Goal: Transaction & Acquisition: Purchase product/service

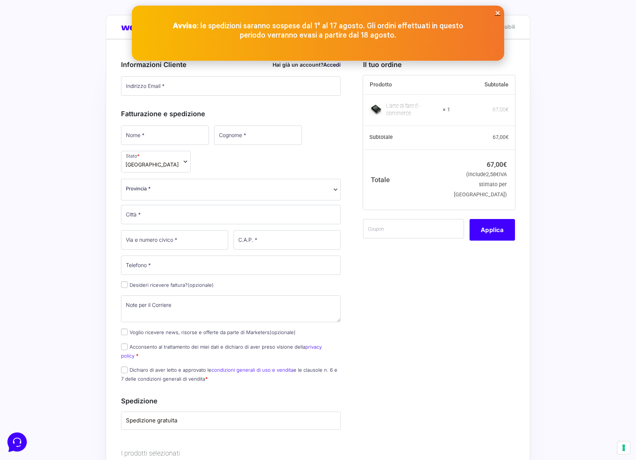
click at [495, 13] on icon "Close" at bounding box center [498, 13] width 6 height 6
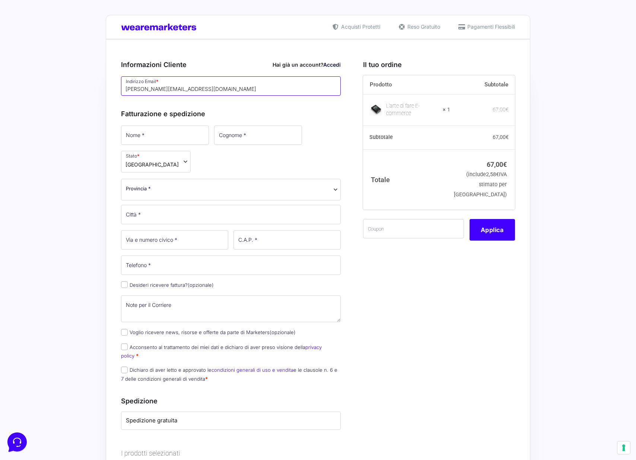
type input "[PERSON_NAME][EMAIL_ADDRESS][DOMAIN_NAME]"
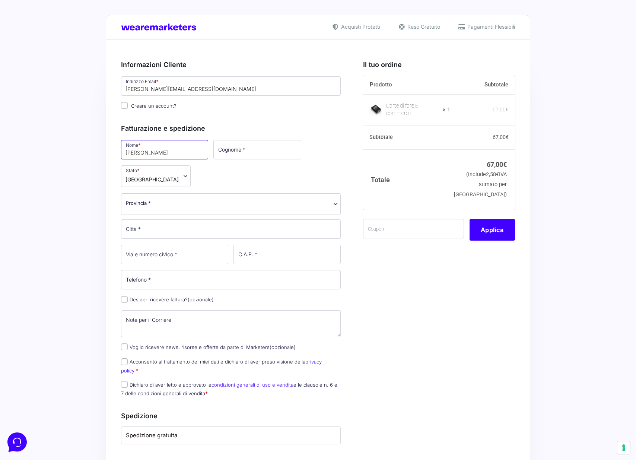
type input "[PERSON_NAME]"
type input "Bossotto"
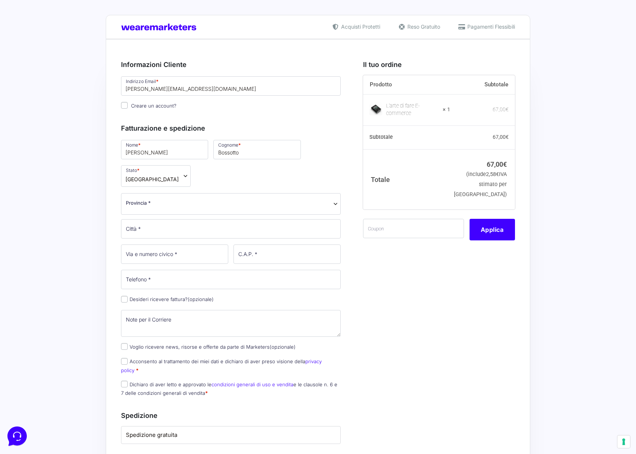
click at [144, 202] on span "Provincia *" at bounding box center [138, 203] width 25 height 8
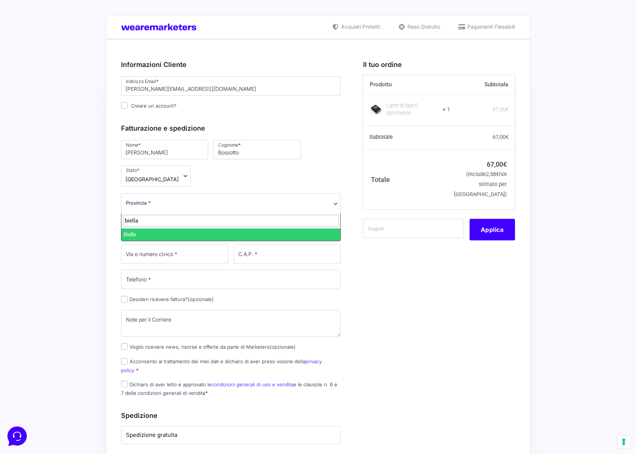
type input "biella"
select select "BI"
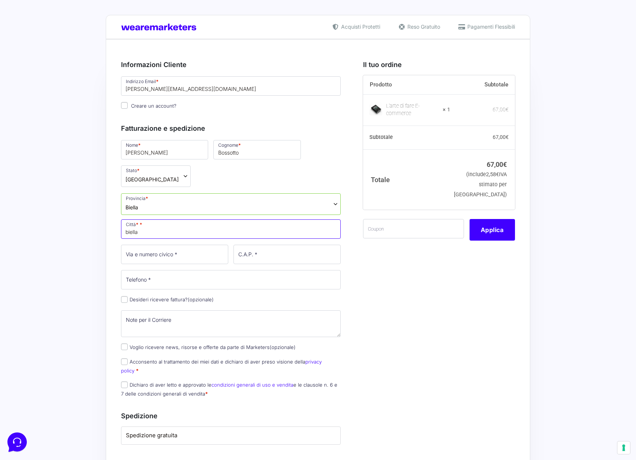
type input "biella"
type input "[STREET_ADDRESS]"
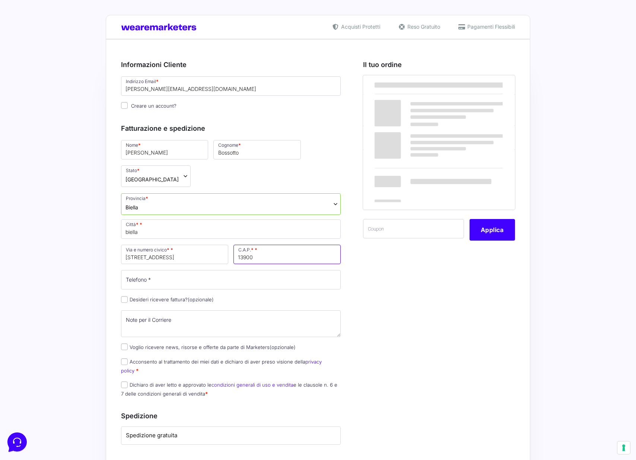
type input "13900"
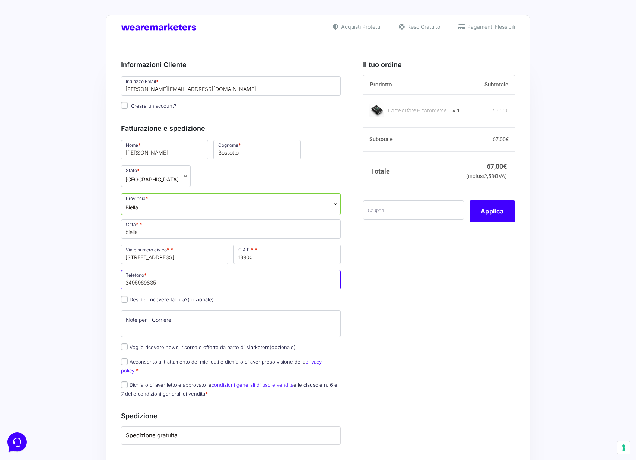
type input "3495969835"
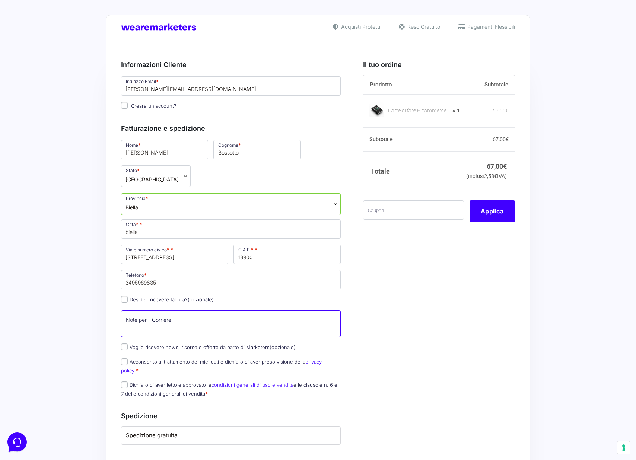
click at [255, 313] on textarea "Note per il Corriere (opzionale)" at bounding box center [231, 323] width 220 height 27
click at [127, 300] on input "Desideri ricevere fattura? (opzionale)" at bounding box center [124, 299] width 7 height 7
checkbox input "true"
select select "IT"
type input "0000000"
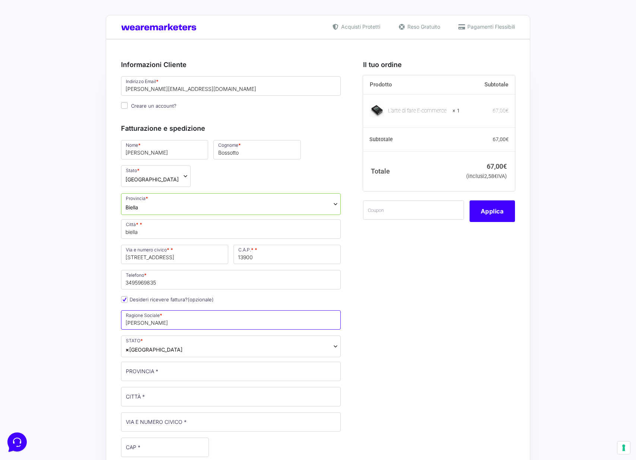
type input "[PERSON_NAME]"
click at [150, 352] on span "× [GEOGRAPHIC_DATA]" at bounding box center [231, 346] width 220 height 22
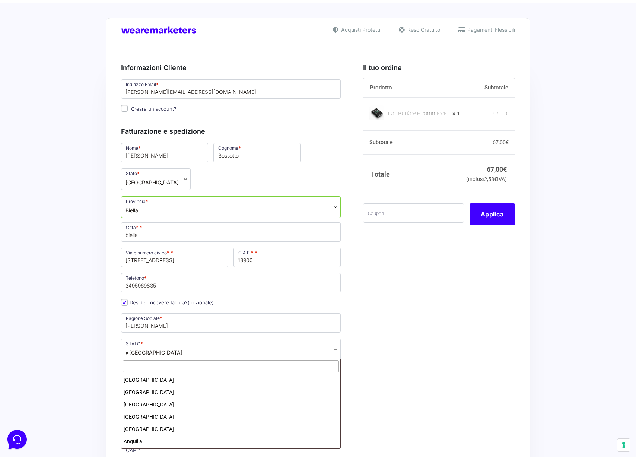
scroll to position [1412, 0]
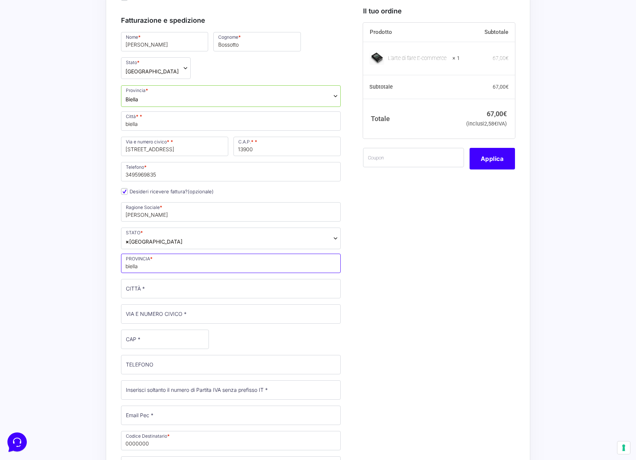
scroll to position [108, 0]
type input "biella"
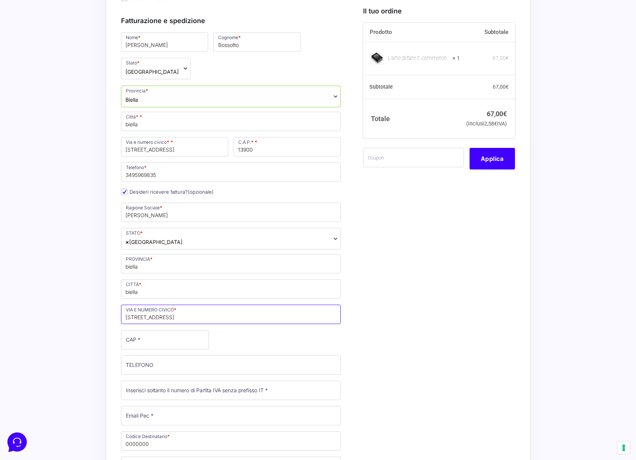
type input "[STREET_ADDRESS]"
click at [182, 336] on input "CAP *" at bounding box center [165, 339] width 88 height 19
type input "13900"
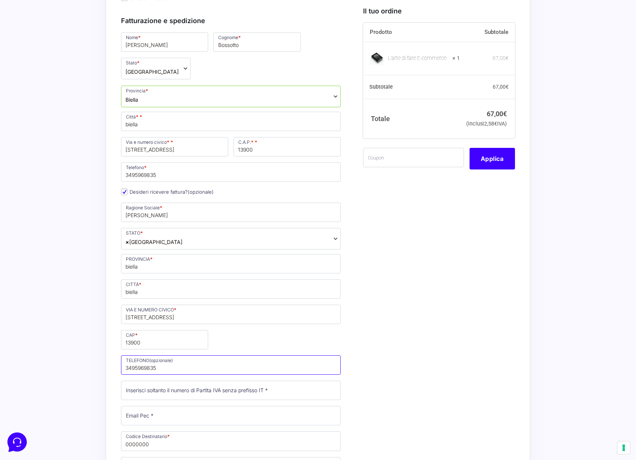
type input "3495969835"
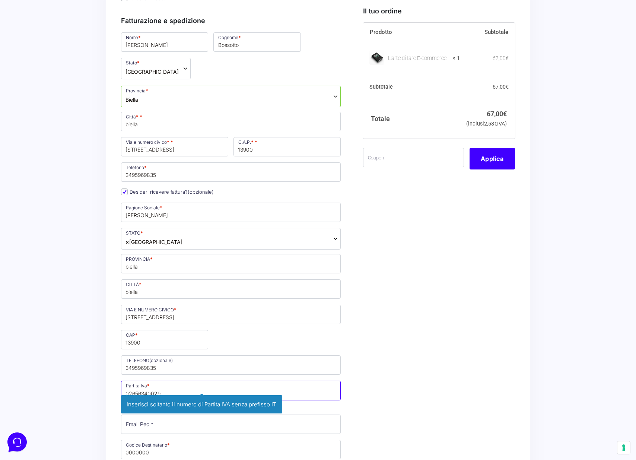
type input "02656340029"
click at [396, 377] on div "Il tuo ordine Prodotto Subtotale L'arte di fare E-commerce × 1 67,00 € Subtotal…" at bounding box center [435, 409] width 157 height 930
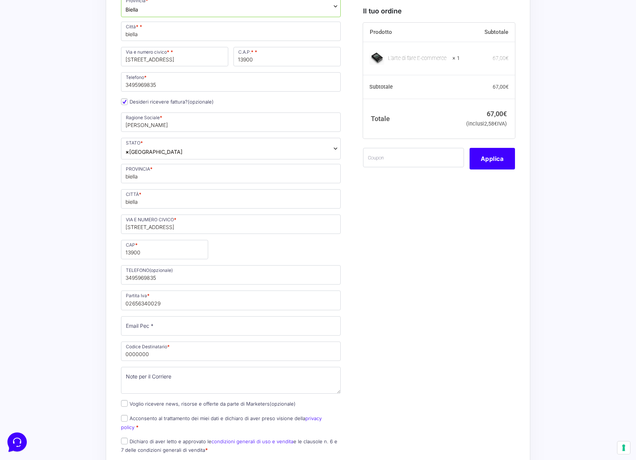
scroll to position [198, 0]
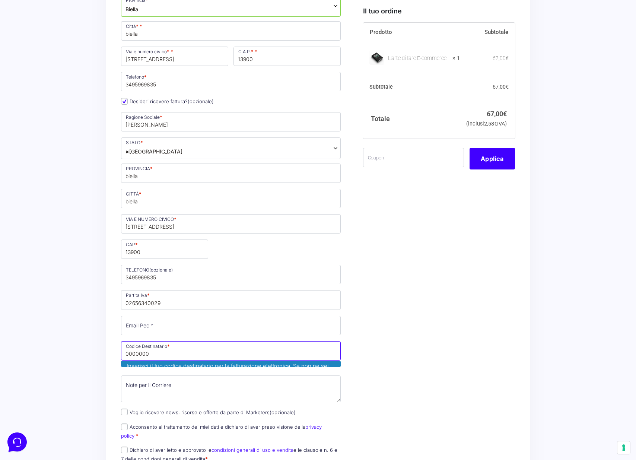
click at [180, 351] on input "0000000" at bounding box center [231, 350] width 220 height 19
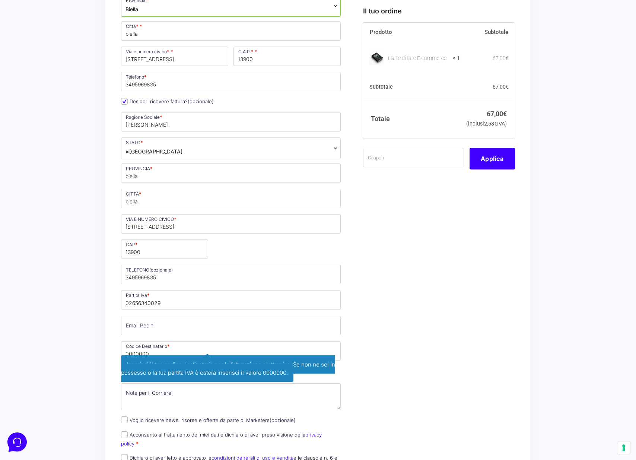
click at [402, 375] on div "Il tuo ordine Prodotto Subtotale L'arte di fare E-commerce × 1 67,00 € Subtotal…" at bounding box center [435, 322] width 157 height 938
drag, startPoint x: 139, startPoint y: 353, endPoint x: 117, endPoint y: 352, distance: 22.3
click at [117, 352] on div "Riepilogo Ordine 67,00 € Prodotto Subtotale L'arte di fare E-commerce × 1 67,00…" at bounding box center [318, 325] width 424 height 969
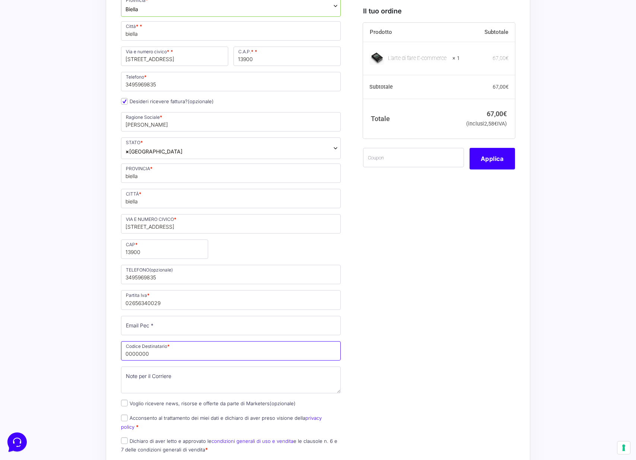
click at [151, 353] on input "0000000" at bounding box center [231, 350] width 220 height 19
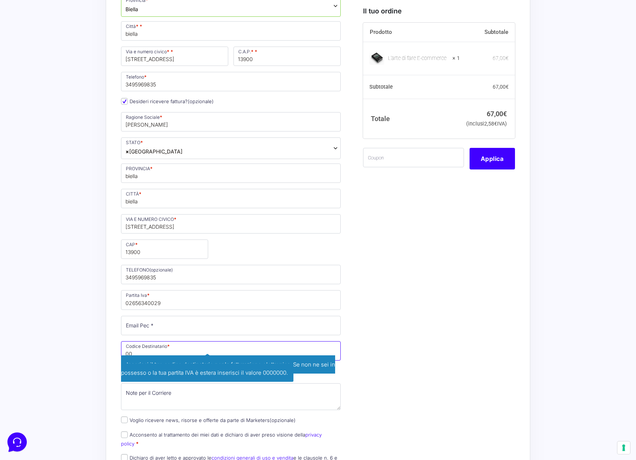
type input "0"
type input "usa8pv"
click at [386, 337] on div "Il tuo ordine Prodotto Subtotale L'arte di fare E-commerce × 1 67,00 € Subtotal…" at bounding box center [435, 322] width 157 height 938
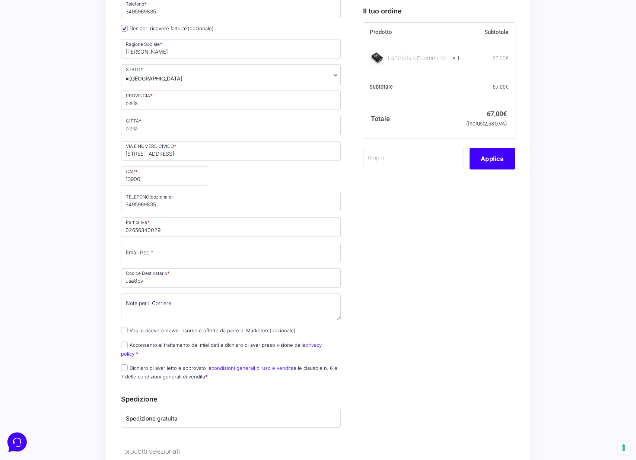
scroll to position [271, 0]
click at [125, 330] on input "Voglio ricevere news, risorse e offerte da parte di Marketers (opzionale)" at bounding box center [124, 329] width 7 height 7
checkbox input "true"
click at [125, 346] on span "Acconsento al trattamento dei miei dati e dichiaro di aver preso visione della …" at bounding box center [221, 347] width 201 height 16
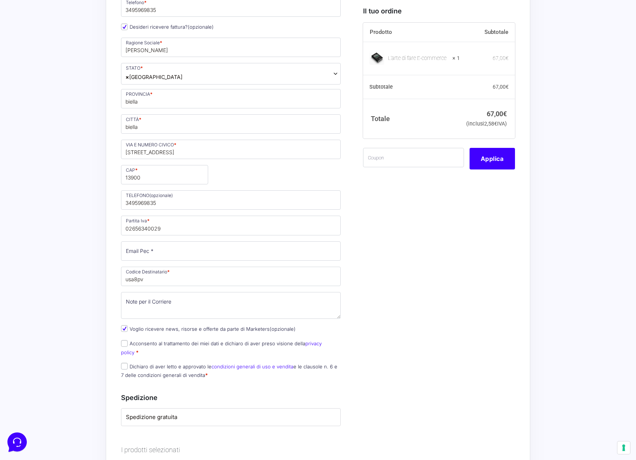
scroll to position [272, 0]
click at [125, 362] on input "Dichiaro di aver letto e approvato le condizioni generali di uso e vendita e le…" at bounding box center [124, 365] width 7 height 7
checkbox input "true"
click at [125, 345] on input "Acconsento al trattamento dei miei dati e dichiaro di aver preso visione della …" at bounding box center [124, 345] width 7 height 7
checkbox input "true"
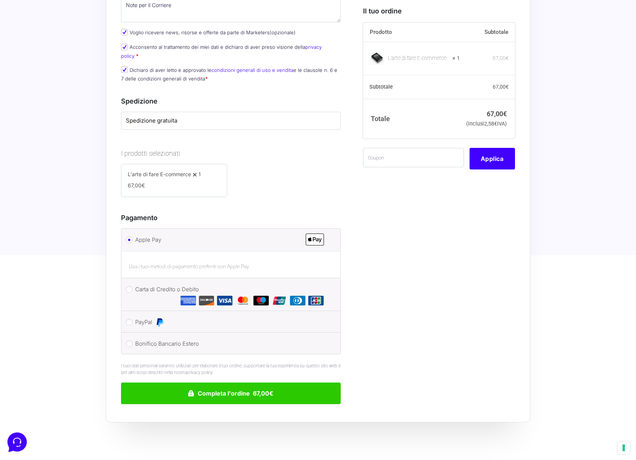
scroll to position [591, 0]
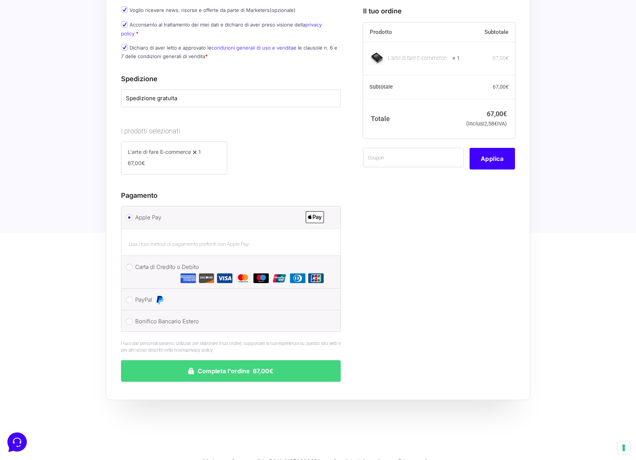
click at [237, 364] on button "Completa l'ordine 67,00€" at bounding box center [231, 371] width 220 height 22
click at [303, 361] on button "Completa l'ordine 67,00€" at bounding box center [231, 371] width 220 height 22
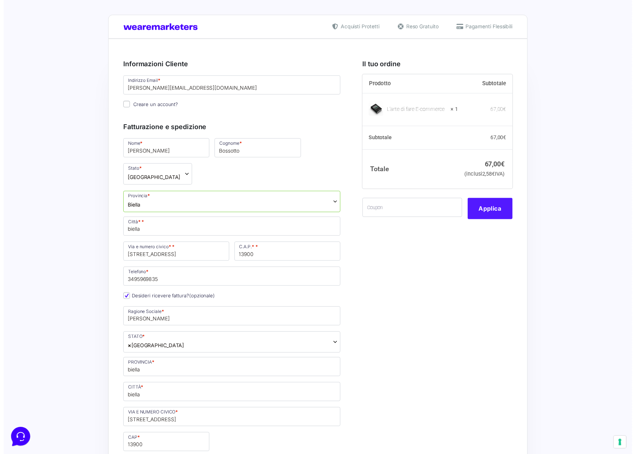
scroll to position [0, 0]
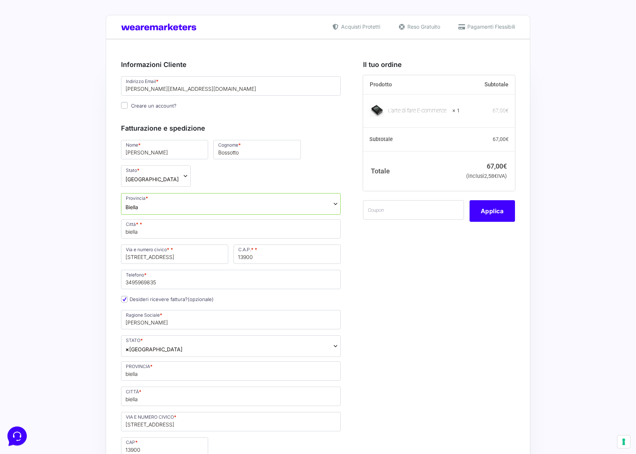
click at [176, 207] on span "Biella" at bounding box center [231, 204] width 220 height 22
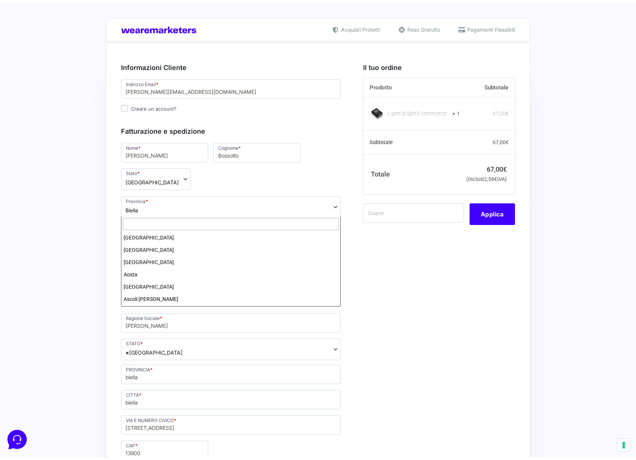
scroll to position [135, 0]
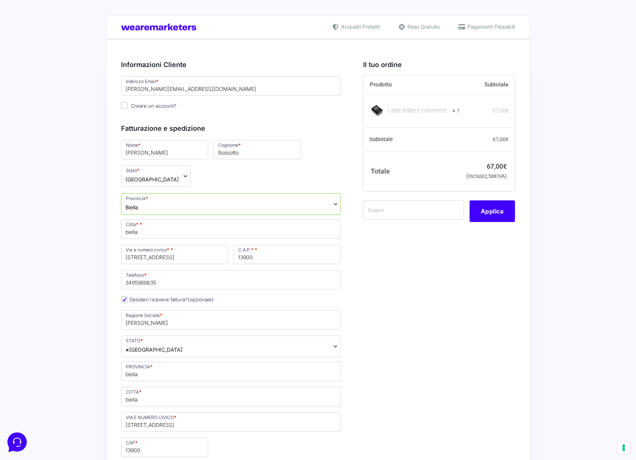
click at [249, 231] on input "biella" at bounding box center [231, 228] width 220 height 19
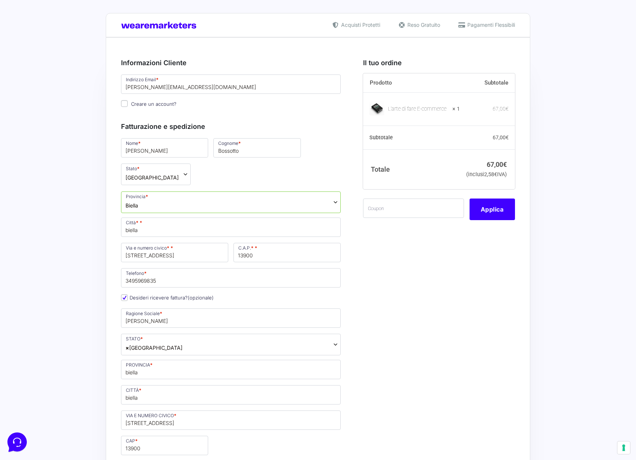
scroll to position [3, 0]
click at [124, 105] on input "Creare un account?" at bounding box center [124, 102] width 7 height 7
checkbox input "true"
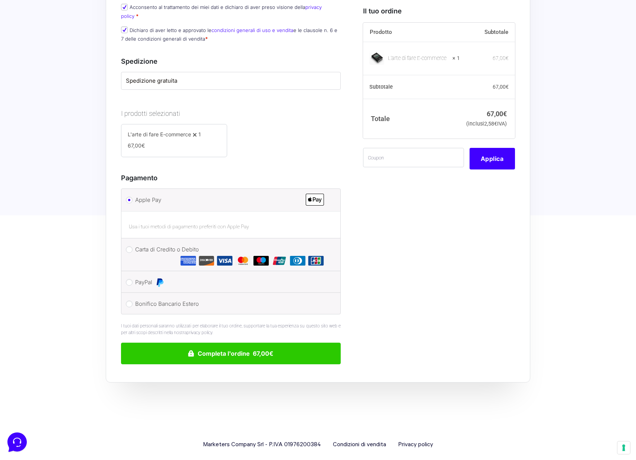
scroll to position [608, 0]
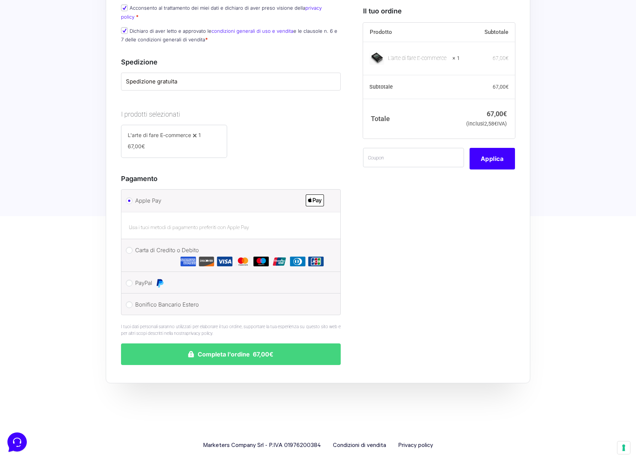
click at [252, 343] on button "Completa l'ordine 67,00€" at bounding box center [231, 354] width 220 height 22
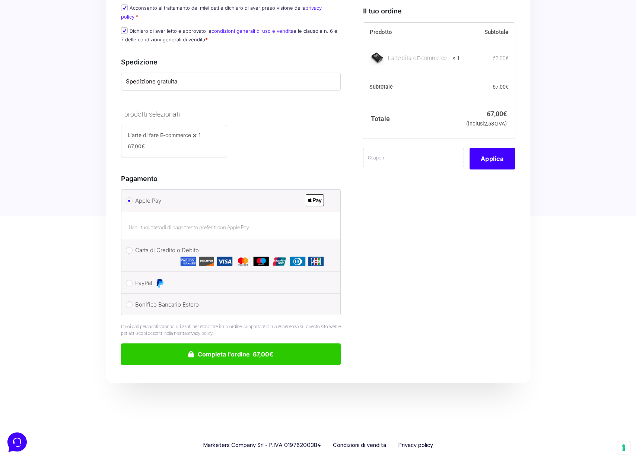
click at [128, 247] on input "Carta di Credito o Debito" at bounding box center [129, 250] width 7 height 7
radio input "true"
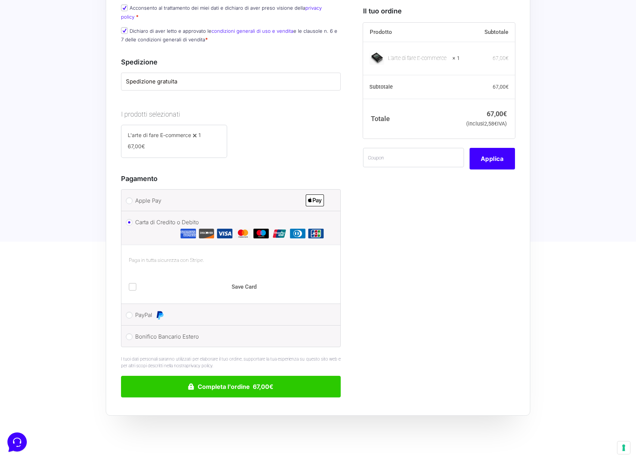
click at [135, 283] on span at bounding box center [132, 286] width 7 height 7
click at [135, 283] on input "checkbox" at bounding box center [132, 286] width 7 height 7
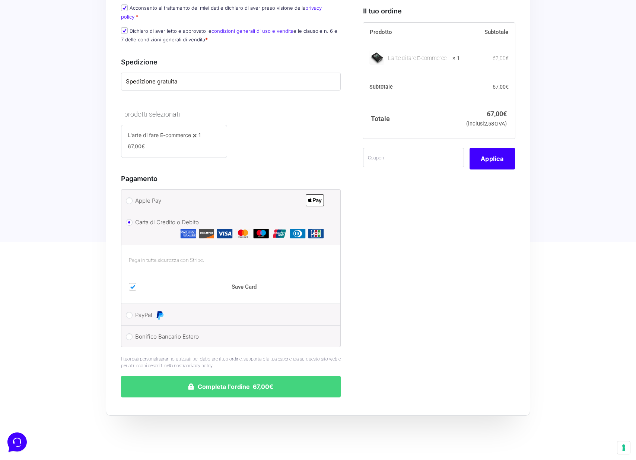
click at [265, 377] on button "Completa l'ordine 67,00€" at bounding box center [231, 386] width 220 height 22
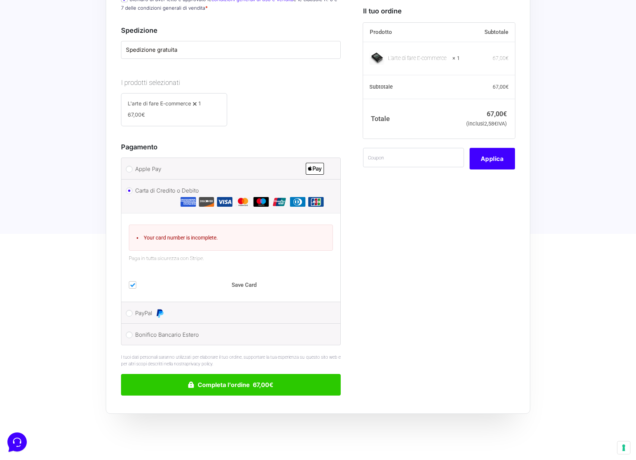
scroll to position [669, 0]
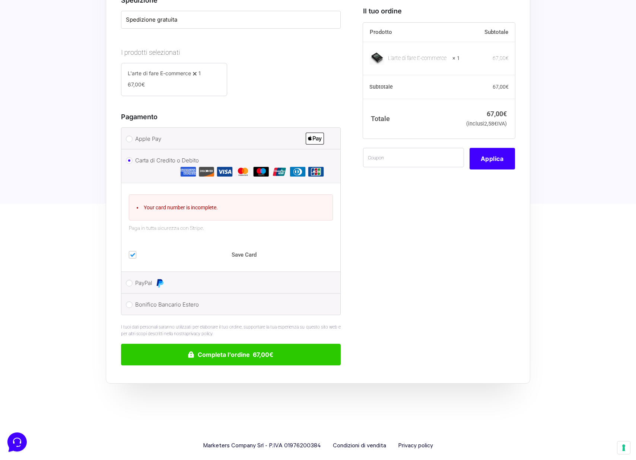
click at [131, 251] on span at bounding box center [132, 254] width 7 height 7
click at [131, 251] on input "checkbox" at bounding box center [132, 254] width 7 height 7
checkbox input "false"
click at [127, 135] on input "Apple Pay" at bounding box center [129, 138] width 7 height 7
radio input "true"
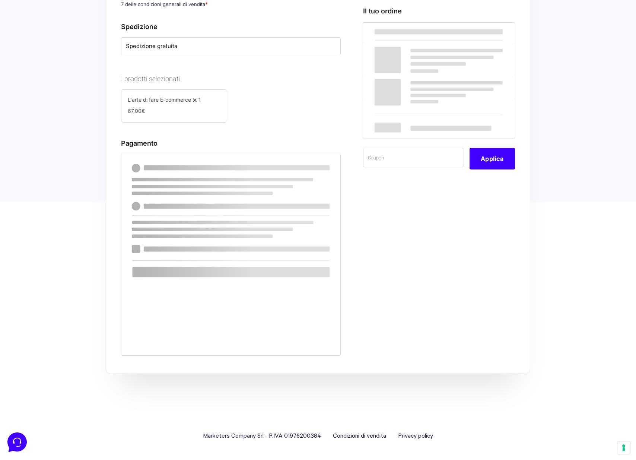
scroll to position [586, 0]
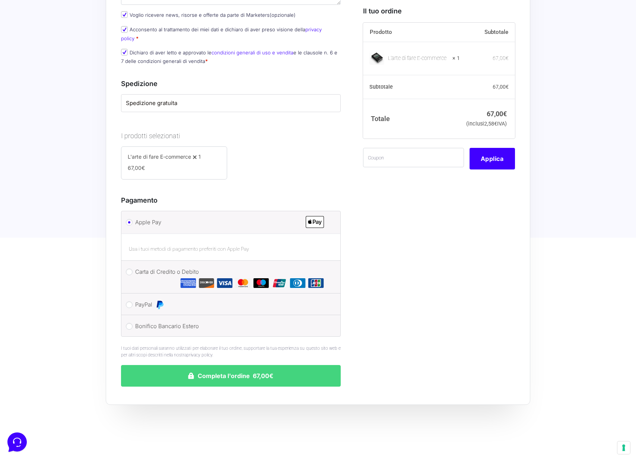
click at [250, 365] on button "Completa l'ordine 67,00€" at bounding box center [231, 376] width 220 height 22
click at [234, 367] on button "Completa l'ordine 67,00€" at bounding box center [231, 376] width 220 height 22
click at [224, 369] on button "Completa l'ordine 67,00€" at bounding box center [231, 376] width 220 height 22
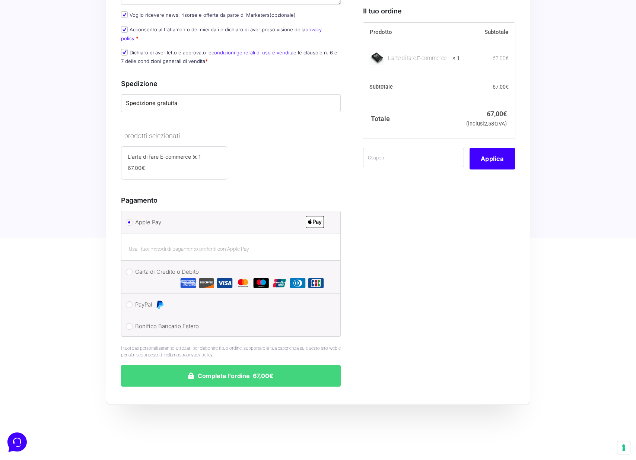
click at [224, 369] on button "Completa l'ordine 67,00€" at bounding box center [231, 376] width 220 height 22
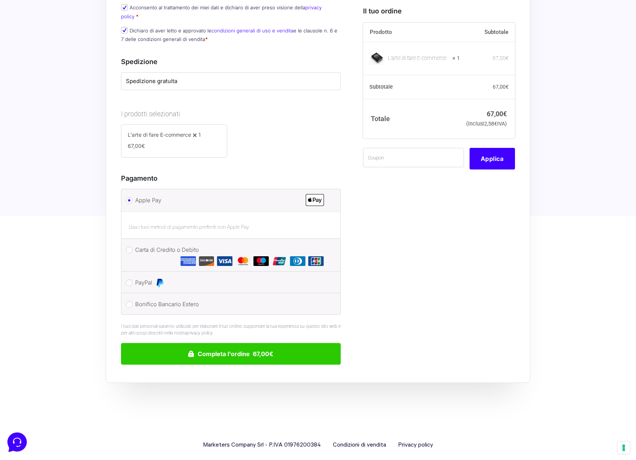
scroll to position [608, 0]
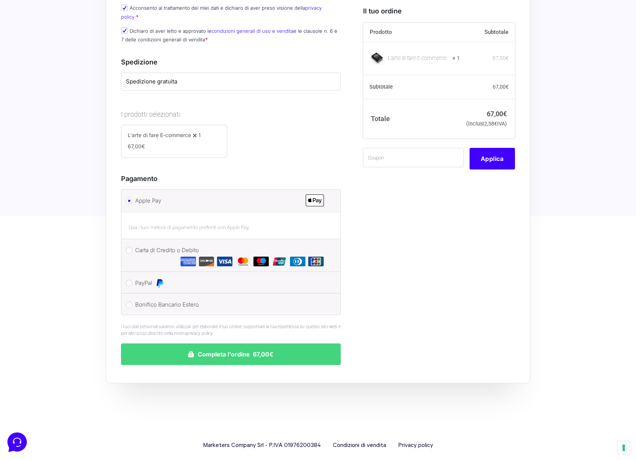
click at [200, 343] on button "Completa l'ordine 67,00€" at bounding box center [231, 354] width 220 height 22
click at [243, 343] on button "Completa l'ordine 67,00€" at bounding box center [231, 354] width 220 height 22
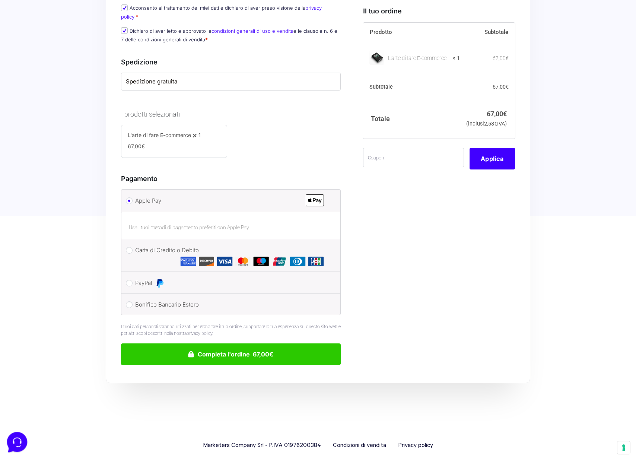
click at [11, 439] on icon at bounding box center [16, 440] width 19 height 19
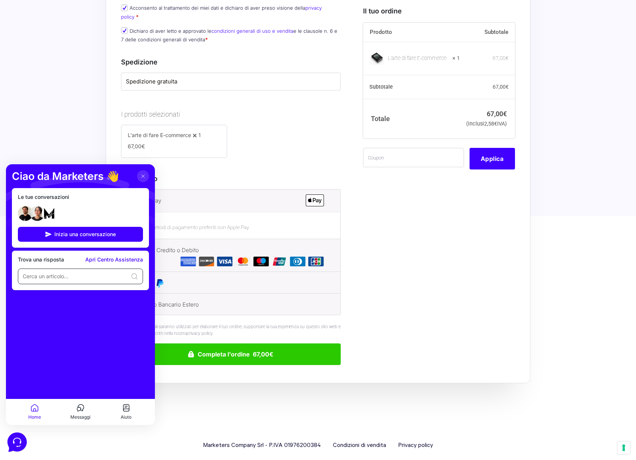
click at [60, 278] on input at bounding box center [75, 275] width 105 height 7
click at [64, 232] on span "Inizia una conversazione" at bounding box center [84, 234] width 61 height 6
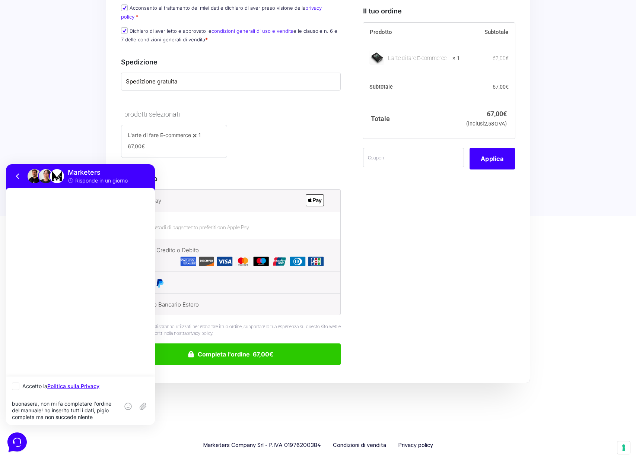
type textarea "buonasera, non mi fa completare l'ordine del manuale! ho inserito tutti i dati,…"
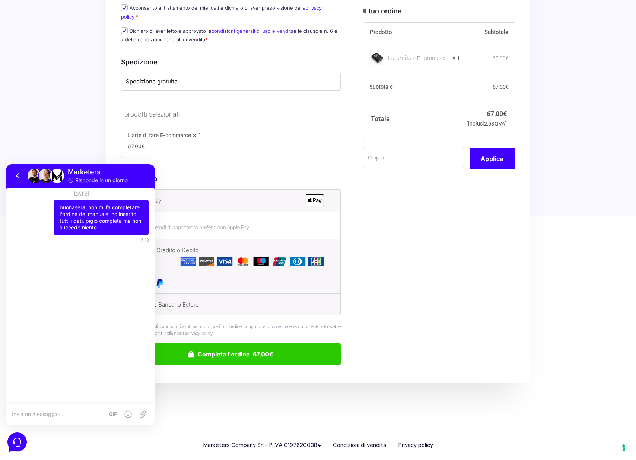
click at [20, 442] on icon at bounding box center [16, 441] width 8 height 9
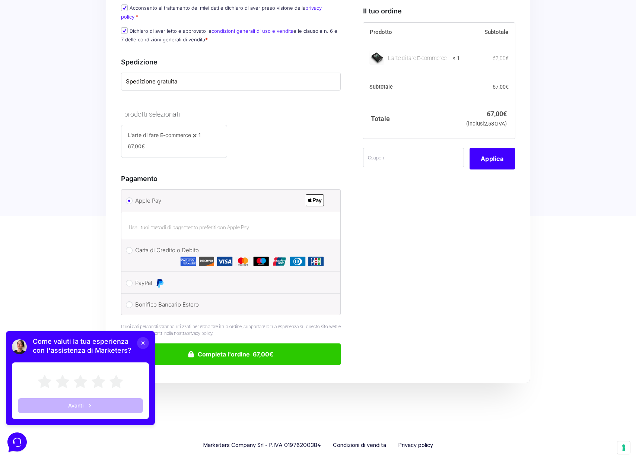
click at [146, 344] on button at bounding box center [143, 343] width 12 height 12
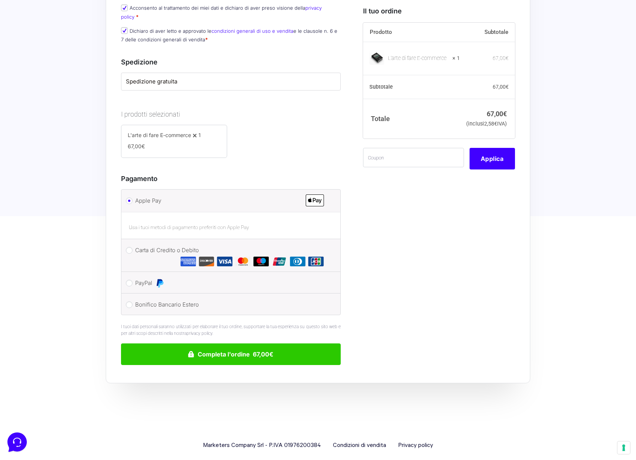
scroll to position [608, 0]
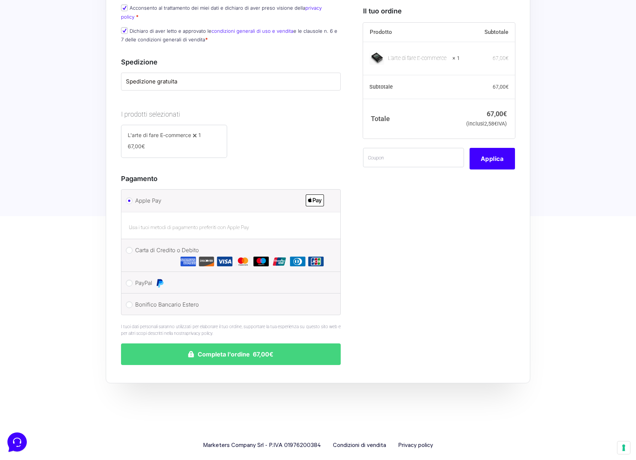
click at [241, 345] on button "Completa l'ordine 67,00€" at bounding box center [231, 354] width 220 height 22
click at [234, 354] on button "Completa l'ordine 67,00€" at bounding box center [231, 354] width 220 height 22
click at [239, 345] on button "Completa l'ordine 67,00€" at bounding box center [231, 354] width 220 height 22
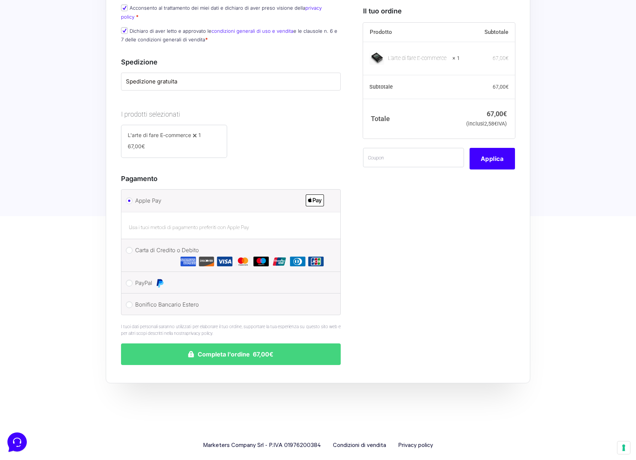
click at [239, 345] on button "Completa l'ordine 67,00€" at bounding box center [231, 354] width 220 height 22
